Goal: Information Seeking & Learning: Learn about a topic

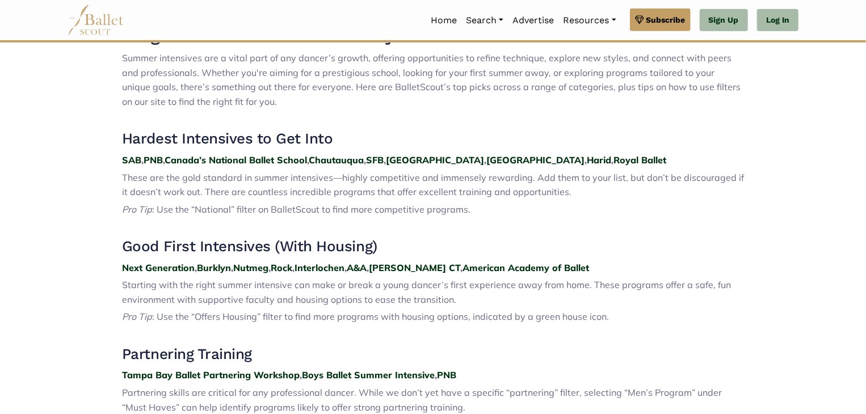
scroll to position [402, 0]
click at [351, 163] on strong "Chautauqua" at bounding box center [336, 159] width 55 height 11
click at [325, 178] on span "These are the gold standard in summer intensives—highly competitive and immense…" at bounding box center [433, 185] width 622 height 26
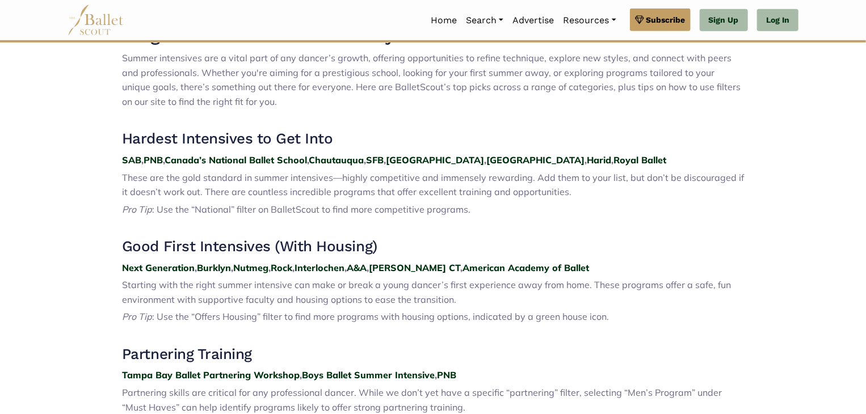
click at [325, 178] on span "These are the gold standard in summer intensives—highly competitive and immense…" at bounding box center [433, 185] width 622 height 26
drag, startPoint x: 471, startPoint y: 220, endPoint x: 120, endPoint y: 176, distance: 353.3
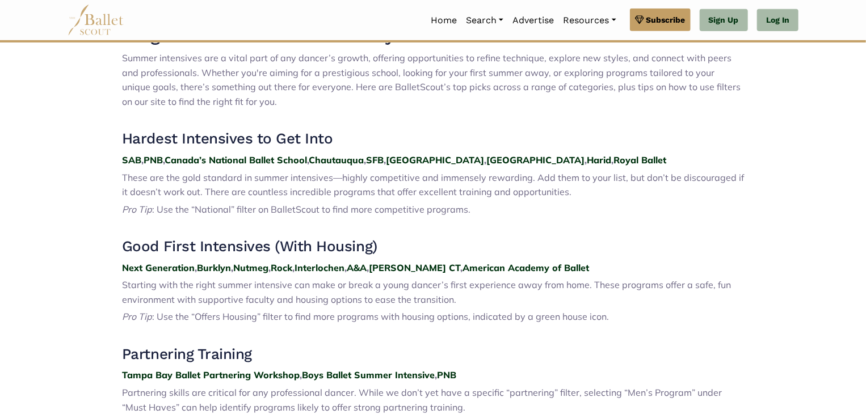
drag, startPoint x: 120, startPoint y: 176, endPoint x: 486, endPoint y: 218, distance: 368.3
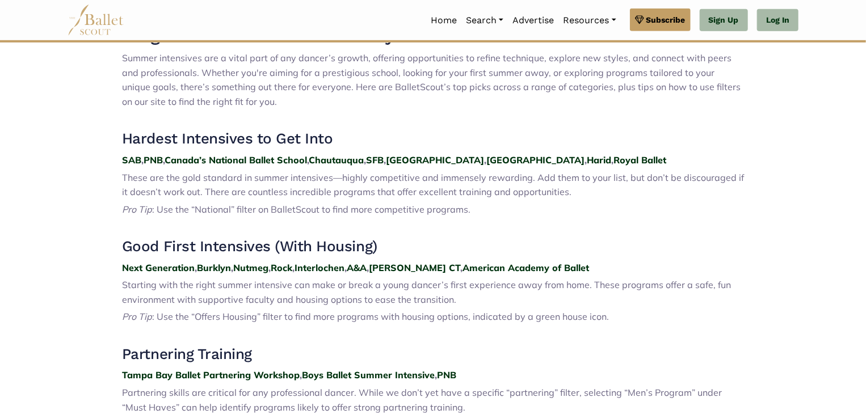
click at [261, 234] on p at bounding box center [433, 227] width 622 height 15
click at [408, 279] on span "Starting with the right summer intensive can make or break a young dancer’s fir…" at bounding box center [426, 292] width 609 height 26
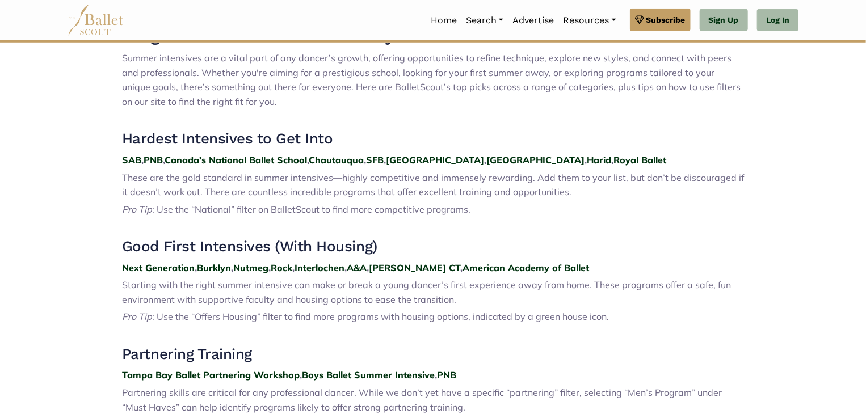
click at [408, 279] on span "Starting with the right summer intensive can make or break a young dancer’s fir…" at bounding box center [426, 292] width 609 height 26
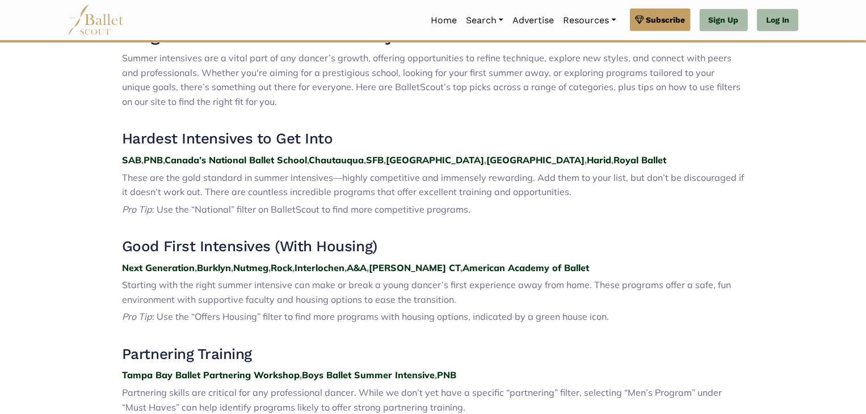
drag, startPoint x: 431, startPoint y: 291, endPoint x: 279, endPoint y: 241, distance: 160.0
click at [302, 171] on p "These are the gold standard in summer intensives—highly competitive and immense…" at bounding box center [433, 185] width 622 height 29
click at [381, 204] on span ": Use the “National” filter on BalletScout to find more competitive programs." at bounding box center [311, 209] width 318 height 11
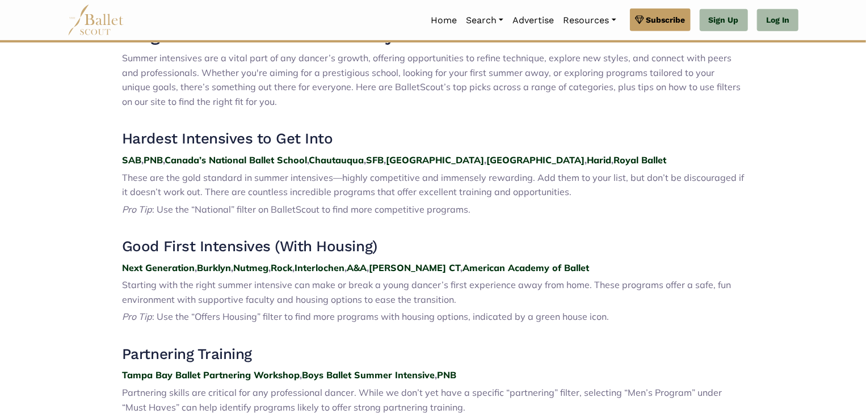
click at [464, 171] on p "These are the gold standard in summer intensives—highly competitive and immense…" at bounding box center [433, 185] width 622 height 29
drag, startPoint x: 440, startPoint y: 272, endPoint x: 331, endPoint y: 242, distance: 113.5
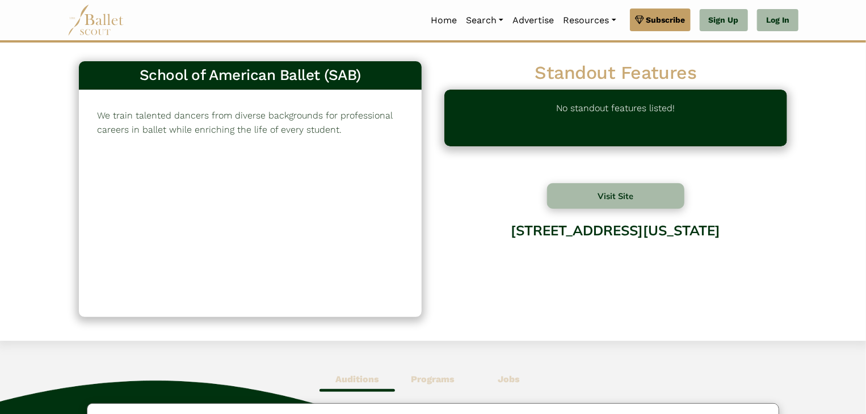
click at [306, 111] on p "We train talented dancers from diverse backgrounds for professional careers in …" at bounding box center [250, 122] width 306 height 29
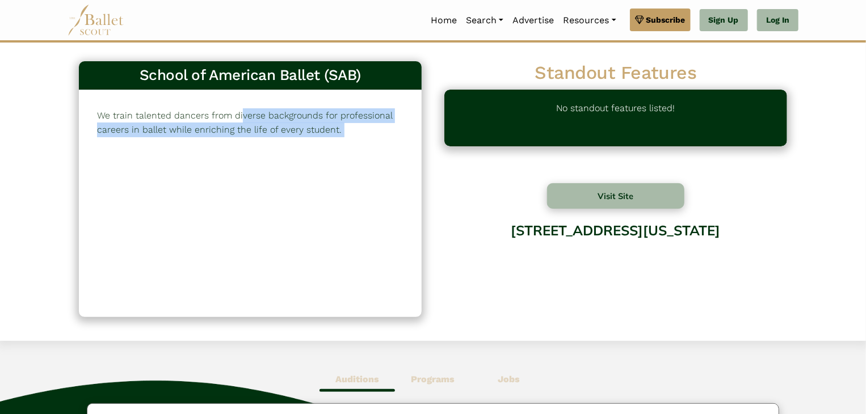
click at [376, 128] on p "We train talented dancers from diverse backgrounds for professional careers in …" at bounding box center [250, 122] width 306 height 29
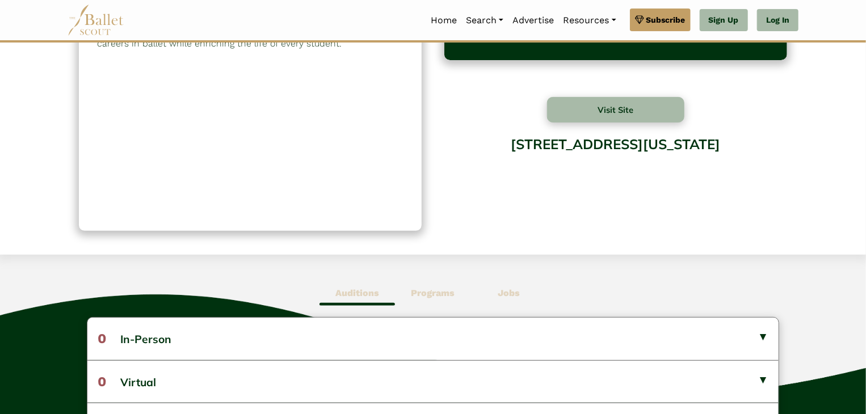
scroll to position [87, 0]
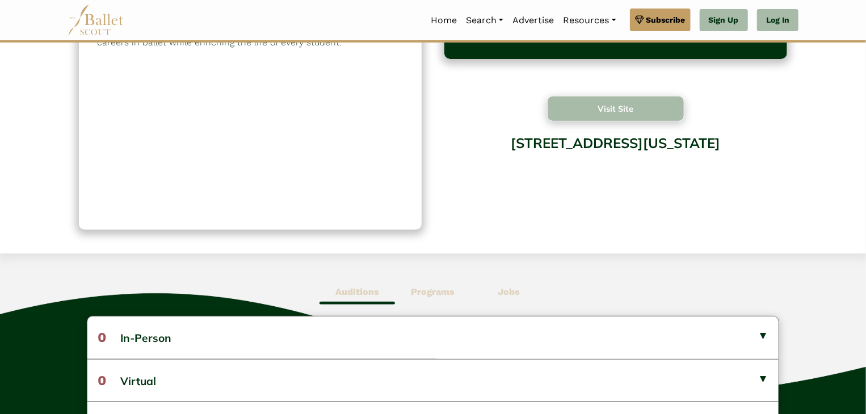
click at [579, 110] on button "Visit Site" at bounding box center [615, 109] width 137 height 26
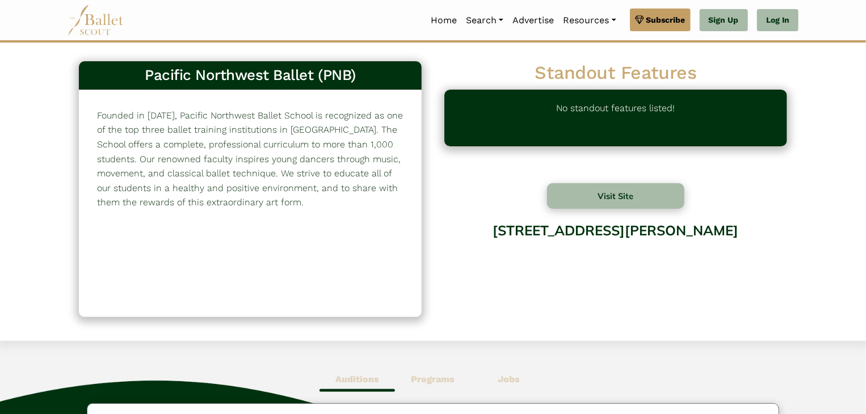
click at [394, 121] on p "Founded in 1974, Pacific Northwest Ballet School is recognized as one of the to…" at bounding box center [250, 159] width 306 height 102
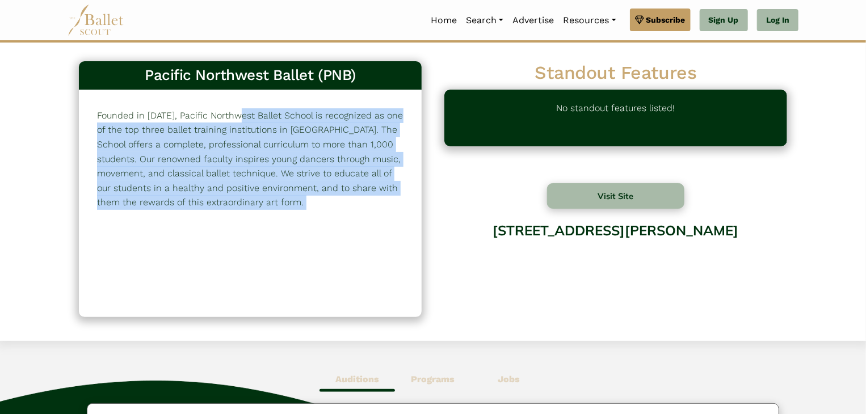
click at [394, 121] on p "Founded in 1974, Pacific Northwest Ballet School is recognized as one of the to…" at bounding box center [250, 159] width 306 height 102
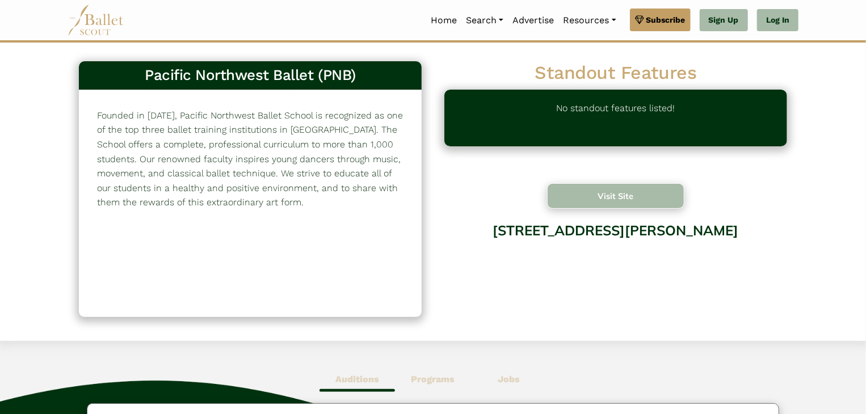
click at [576, 196] on button "Visit Site" at bounding box center [615, 196] width 137 height 26
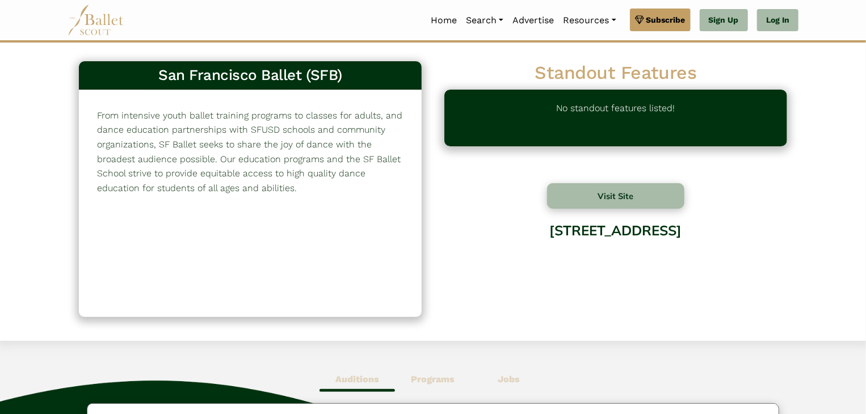
click at [356, 163] on p "From intensive youth ballet training programs to classes for adults, and dance …" at bounding box center [250, 151] width 306 height 87
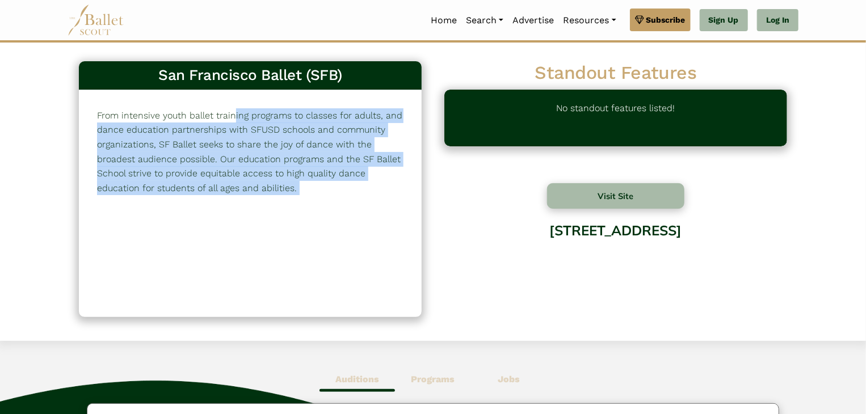
click at [356, 163] on p "From intensive youth ballet training programs to classes for adults, and dance …" at bounding box center [250, 151] width 306 height 87
